Goal: Task Accomplishment & Management: Use online tool/utility

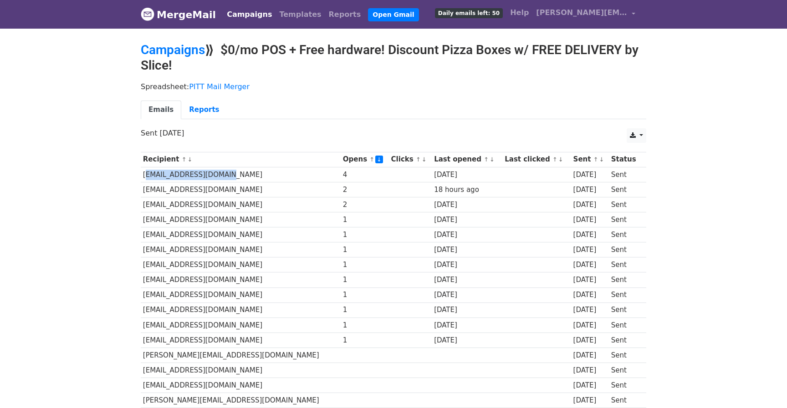
drag, startPoint x: 143, startPoint y: 176, endPoint x: 234, endPoint y: 176, distance: 90.2
click at [234, 176] on td "[EMAIL_ADDRESS][DOMAIN_NAME]" at bounding box center [241, 174] width 200 height 15
copy td "[EMAIL_ADDRESS][DOMAIN_NAME]"
drag, startPoint x: 143, startPoint y: 190, endPoint x: 260, endPoint y: 190, distance: 117.5
click at [260, 190] on td "[EMAIL_ADDRESS][DOMAIN_NAME]" at bounding box center [241, 189] width 200 height 15
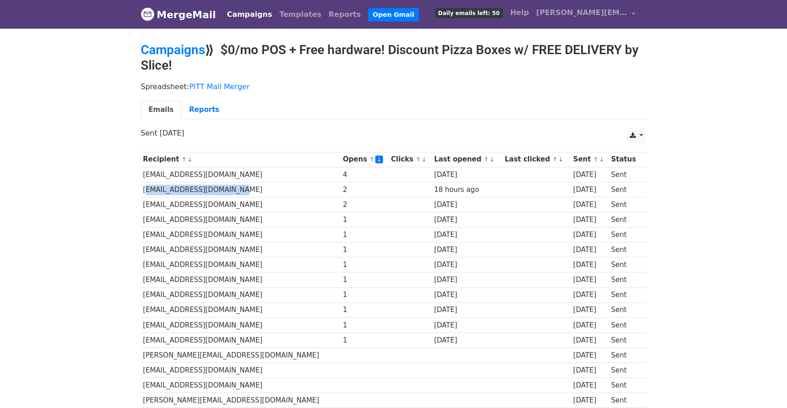
copy td "[EMAIL_ADDRESS][DOMAIN_NAME]"
drag, startPoint x: 141, startPoint y: 206, endPoint x: 225, endPoint y: 206, distance: 84.2
click at [225, 206] on td "[EMAIL_ADDRESS][DOMAIN_NAME]" at bounding box center [241, 204] width 200 height 15
copy td "[EMAIL_ADDRESS][DOMAIN_NAME]"
drag, startPoint x: 142, startPoint y: 219, endPoint x: 275, endPoint y: 219, distance: 133.0
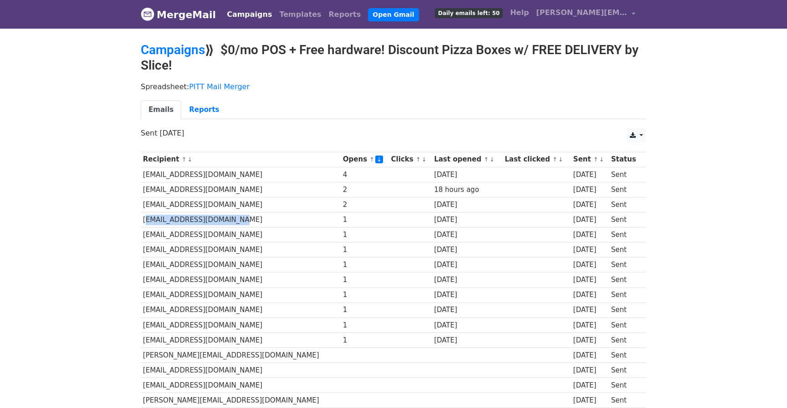
click at [275, 219] on td "[EMAIL_ADDRESS][DOMAIN_NAME]" at bounding box center [241, 220] width 200 height 15
copy td "[EMAIL_ADDRESS][DOMAIN_NAME]"
drag, startPoint x: 142, startPoint y: 236, endPoint x: 233, endPoint y: 234, distance: 90.6
click at [233, 235] on td "[EMAIL_ADDRESS][DOMAIN_NAME]" at bounding box center [241, 235] width 200 height 15
copy td "[EMAIL_ADDRESS][DOMAIN_NAME]"
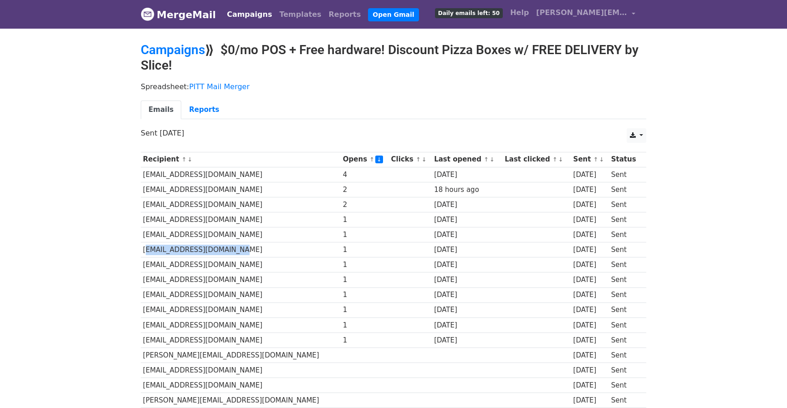
drag, startPoint x: 143, startPoint y: 251, endPoint x: 281, endPoint y: 251, distance: 137.5
click at [281, 251] on td "[EMAIL_ADDRESS][DOMAIN_NAME]" at bounding box center [241, 250] width 200 height 15
copy td "[EMAIL_ADDRESS][DOMAIN_NAME]"
drag, startPoint x: 144, startPoint y: 264, endPoint x: 287, endPoint y: 264, distance: 143.4
click at [287, 264] on td "[EMAIL_ADDRESS][DOMAIN_NAME]" at bounding box center [241, 265] width 200 height 15
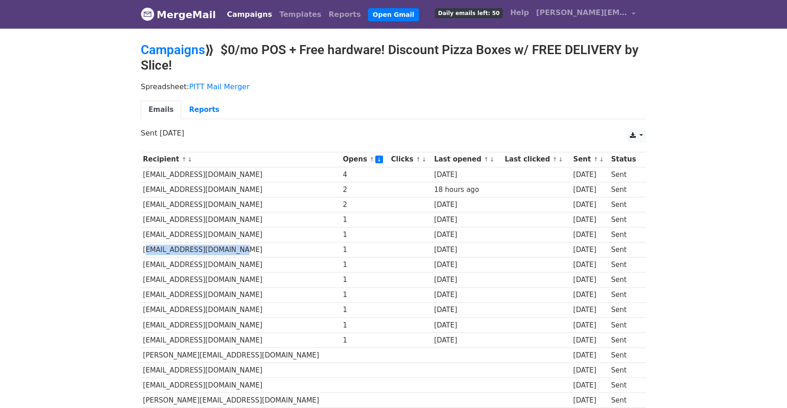
copy td "[EMAIL_ADDRESS][DOMAIN_NAME]"
drag, startPoint x: 142, startPoint y: 281, endPoint x: 276, endPoint y: 281, distance: 134.8
click at [276, 281] on td "[EMAIL_ADDRESS][DOMAIN_NAME]" at bounding box center [241, 280] width 200 height 15
copy td "[EMAIL_ADDRESS][DOMAIN_NAME]"
drag, startPoint x: 143, startPoint y: 293, endPoint x: 311, endPoint y: 293, distance: 168.5
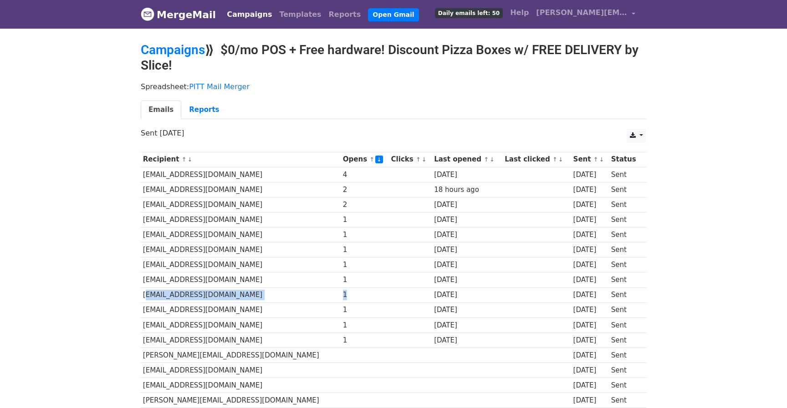
click at [311, 293] on tr "[EMAIL_ADDRESS][DOMAIN_NAME] 1 [DATE] [DATE] Sent" at bounding box center [393, 295] width 505 height 15
click at [202, 296] on td "[EMAIL_ADDRESS][DOMAIN_NAME]" at bounding box center [241, 295] width 200 height 15
drag, startPoint x: 233, startPoint y: 296, endPoint x: 143, endPoint y: 298, distance: 90.2
click at [143, 298] on td "[EMAIL_ADDRESS][DOMAIN_NAME]" at bounding box center [241, 295] width 200 height 15
copy td "[EMAIL_ADDRESS][DOMAIN_NAME]"
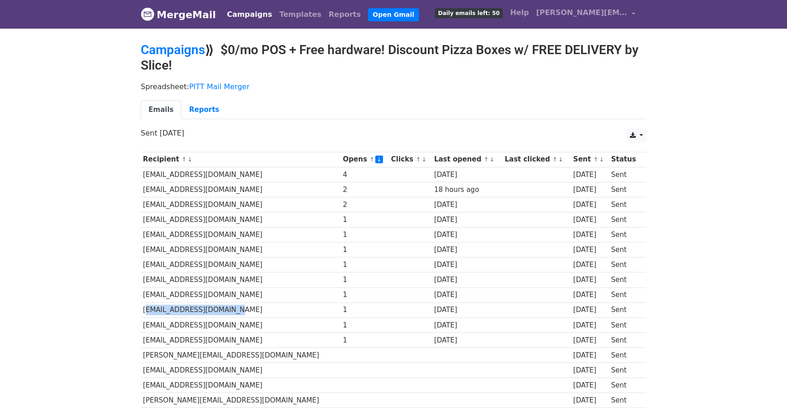
drag, startPoint x: 143, startPoint y: 310, endPoint x: 263, endPoint y: 310, distance: 120.7
click at [263, 310] on td "[EMAIL_ADDRESS][DOMAIN_NAME]" at bounding box center [241, 310] width 200 height 15
copy td "[EMAIL_ADDRESS][DOMAIN_NAME]"
drag, startPoint x: 143, startPoint y: 325, endPoint x: 267, endPoint y: 325, distance: 124.8
click at [267, 325] on td "[EMAIL_ADDRESS][DOMAIN_NAME]" at bounding box center [241, 325] width 200 height 15
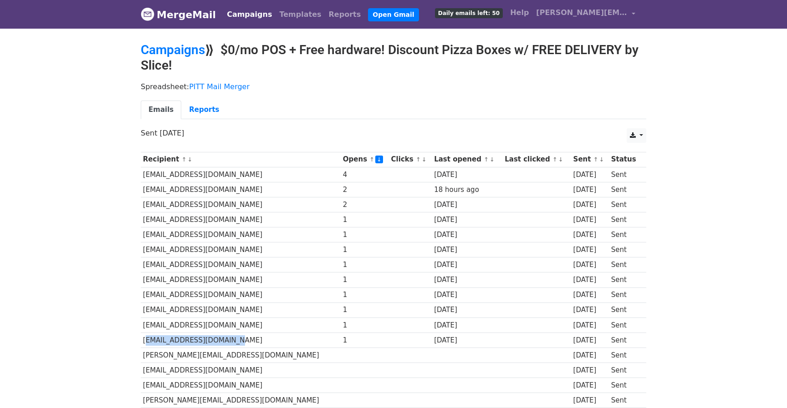
drag, startPoint x: 143, startPoint y: 340, endPoint x: 237, endPoint y: 340, distance: 93.8
click at [237, 340] on td "[EMAIL_ADDRESS][DOMAIN_NAME]" at bounding box center [241, 340] width 200 height 15
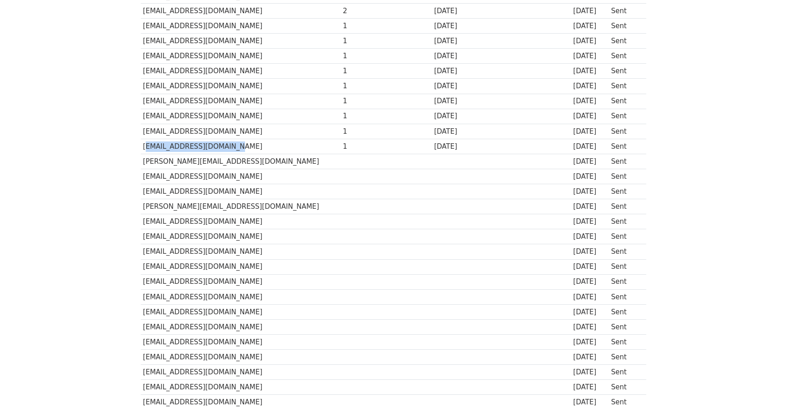
scroll to position [219, 0]
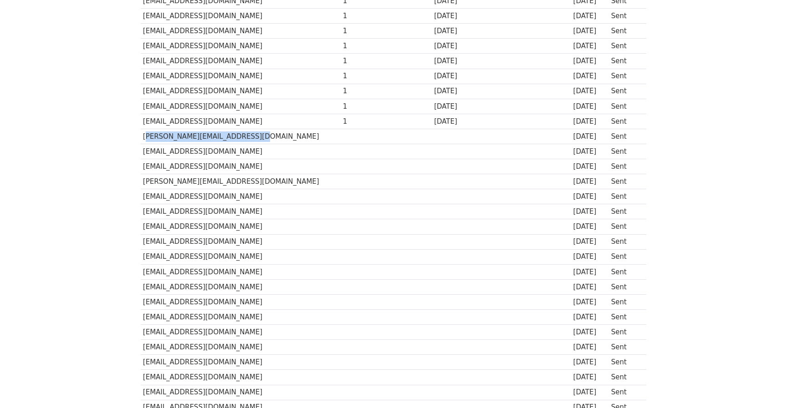
drag, startPoint x: 142, startPoint y: 138, endPoint x: 269, endPoint y: 138, distance: 127.1
click at [269, 138] on td "[PERSON_NAME][EMAIL_ADDRESS][DOMAIN_NAME]" at bounding box center [241, 136] width 200 height 15
drag, startPoint x: 143, startPoint y: 149, endPoint x: 230, endPoint y: 149, distance: 87.0
click at [230, 149] on td "[EMAIL_ADDRESS][DOMAIN_NAME]" at bounding box center [241, 151] width 200 height 15
drag, startPoint x: 143, startPoint y: 167, endPoint x: 220, endPoint y: 167, distance: 76.5
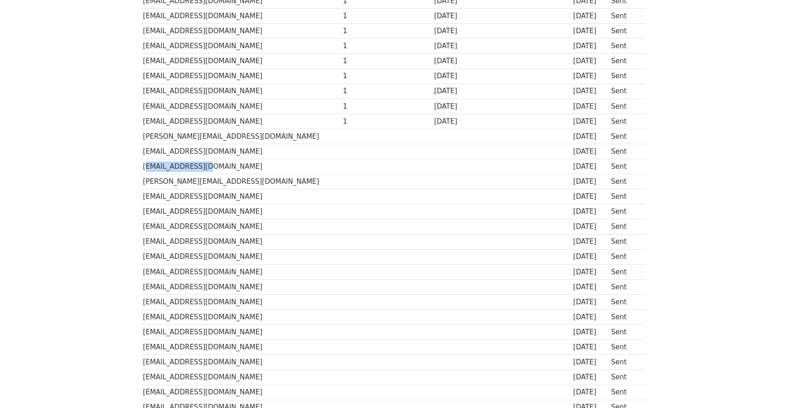
click at [220, 167] on td "[EMAIL_ADDRESS][DOMAIN_NAME]" at bounding box center [241, 166] width 200 height 15
drag, startPoint x: 143, startPoint y: 183, endPoint x: 238, endPoint y: 183, distance: 94.7
click at [238, 183] on td "[PERSON_NAME][EMAIL_ADDRESS][DOMAIN_NAME]" at bounding box center [241, 181] width 200 height 15
drag, startPoint x: 145, startPoint y: 197, endPoint x: 240, endPoint y: 197, distance: 94.7
click at [239, 197] on td "[EMAIL_ADDRESS][DOMAIN_NAME]" at bounding box center [241, 196] width 200 height 15
